Goal: Task Accomplishment & Management: Use online tool/utility

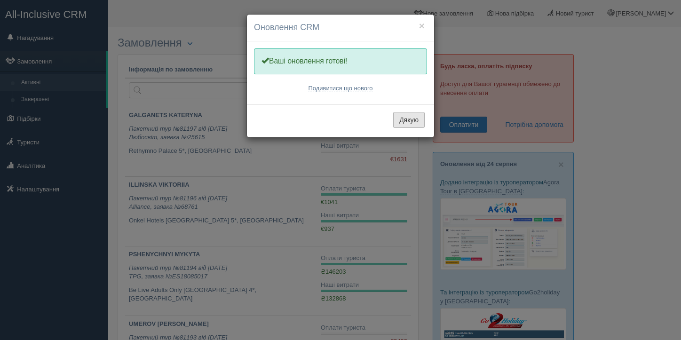
click at [407, 121] on button "Дякую" at bounding box center [409, 120] width 32 height 16
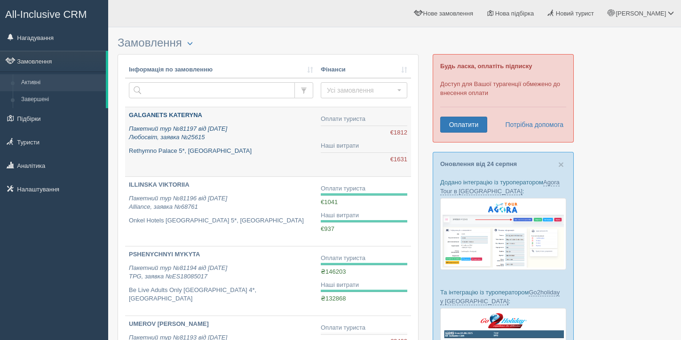
click at [176, 126] on icon "Пакетний тур №81197 від 23.08.2025 Любосвіт, заявка №25615" at bounding box center [178, 133] width 98 height 16
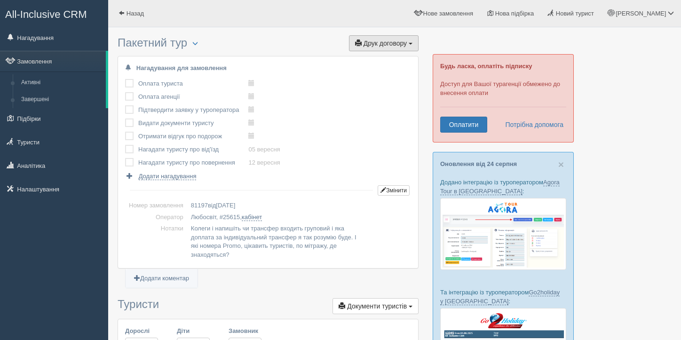
click at [382, 47] on span "Друк договору" at bounding box center [385, 44] width 43 height 8
click at [378, 60] on link "Любосвіт" at bounding box center [381, 61] width 74 height 16
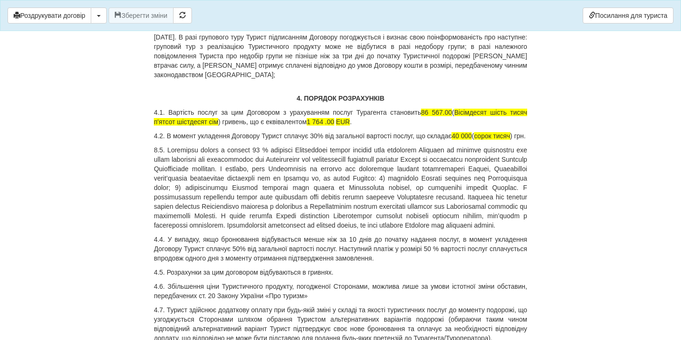
scroll to position [2582, 0]
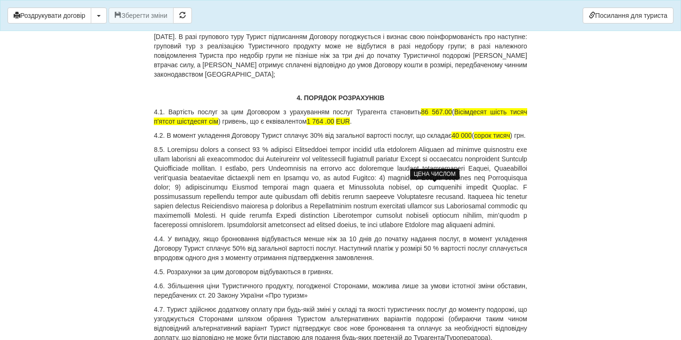
click at [439, 116] on span "86 567.00" at bounding box center [436, 112] width 31 height 8
click at [243, 126] on p "4.1. Вартість послуг за цим Договором з урахуванням послуг Турагента становить …" at bounding box center [340, 116] width 373 height 19
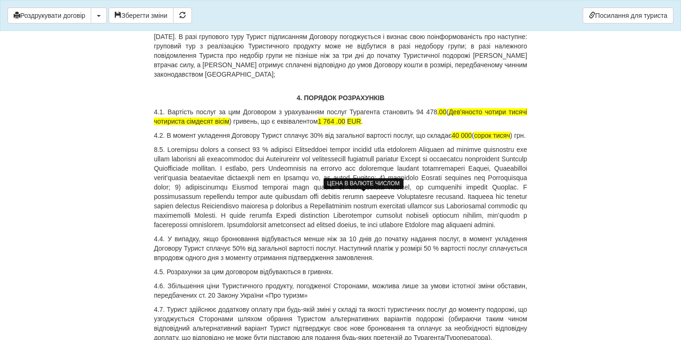
click at [345, 125] on span "1 764 .00" at bounding box center [331, 122] width 27 height 8
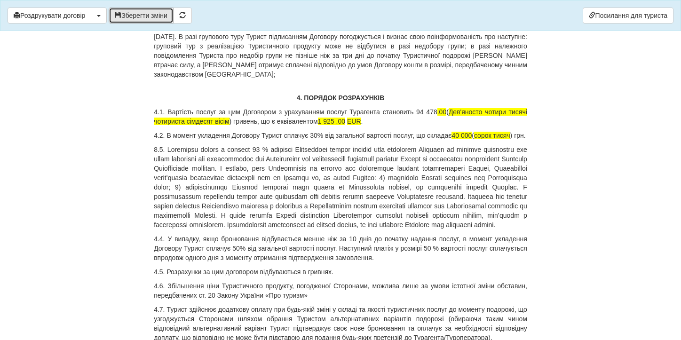
click at [174, 20] on button "Зберегти зміни" at bounding box center [141, 16] width 65 height 16
